Goal: Task Accomplishment & Management: Manage account settings

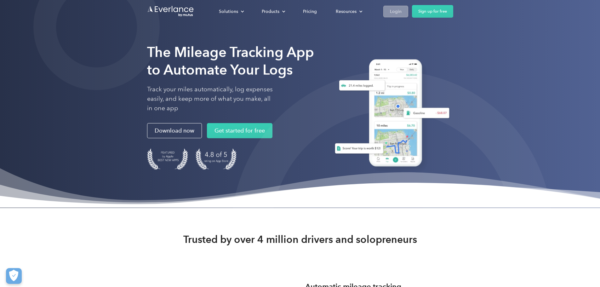
click at [408, 9] on link "Login" at bounding box center [395, 12] width 25 height 12
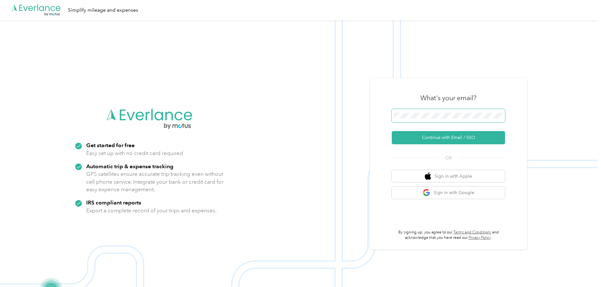
click at [462, 112] on span at bounding box center [448, 115] width 113 height 13
click at [457, 108] on div "What's your email?" at bounding box center [448, 98] width 113 height 22
click at [454, 139] on button "Continue with Email / SSO" at bounding box center [448, 137] width 113 height 13
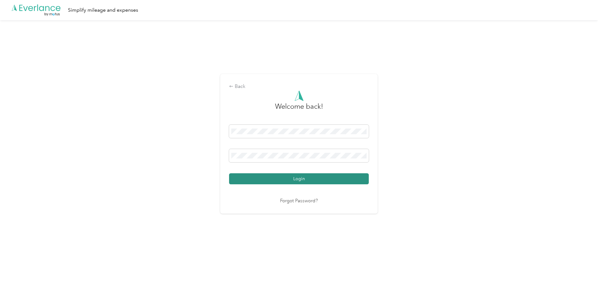
click at [337, 179] on button "Login" at bounding box center [299, 178] width 140 height 11
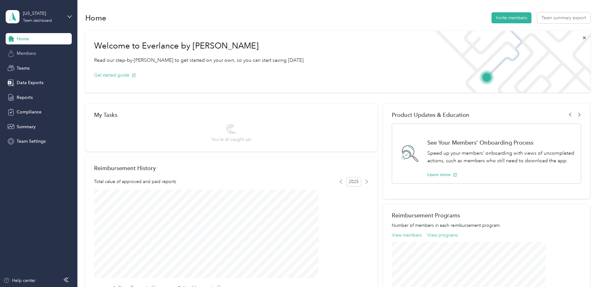
click at [44, 55] on div "Members" at bounding box center [39, 53] width 66 height 11
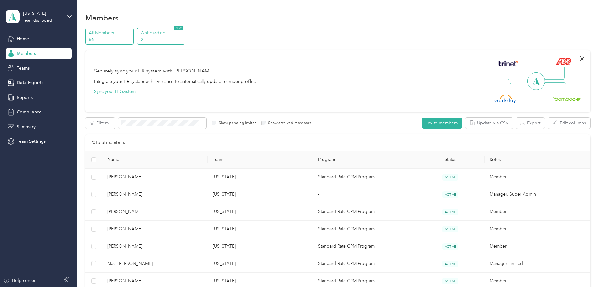
click at [184, 39] on p "2" at bounding box center [162, 39] width 43 height 7
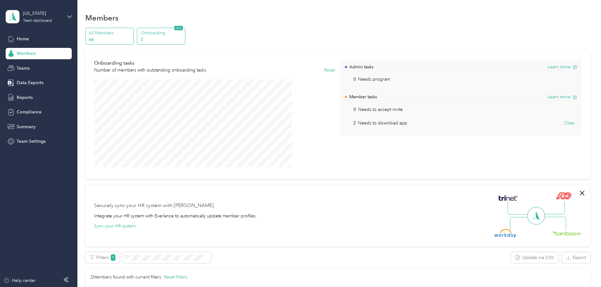
click at [132, 38] on p "66" at bounding box center [110, 39] width 43 height 7
